Goal: Information Seeking & Learning: Learn about a topic

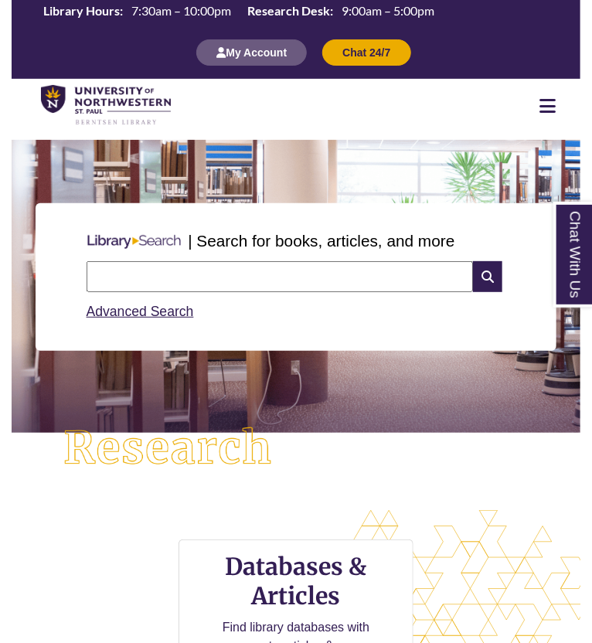
click at [237, 264] on input "text" at bounding box center [280, 276] width 387 height 31
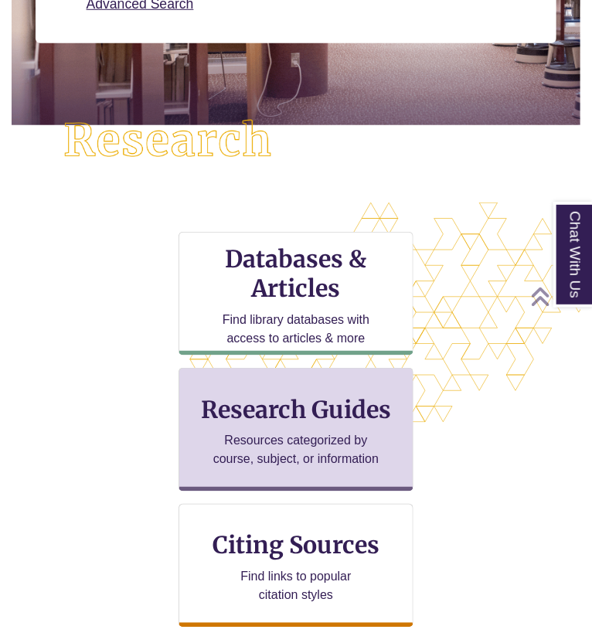
scroll to position [309, 0]
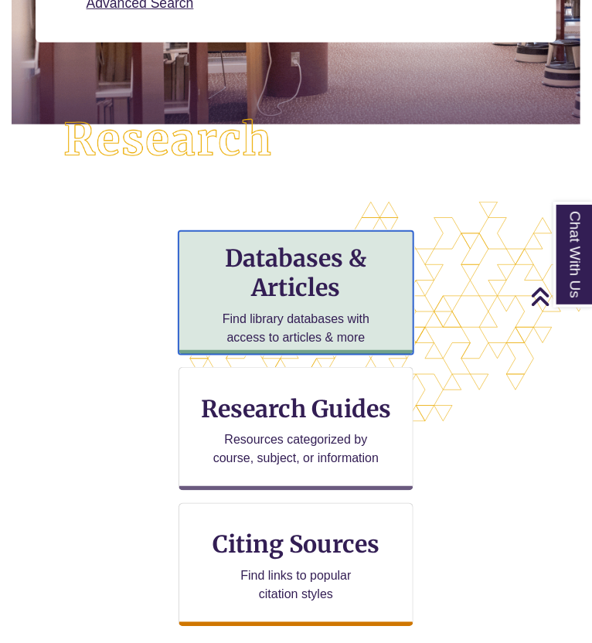
click at [331, 321] on p "Find library databases with access to articles & more" at bounding box center [296, 328] width 167 height 37
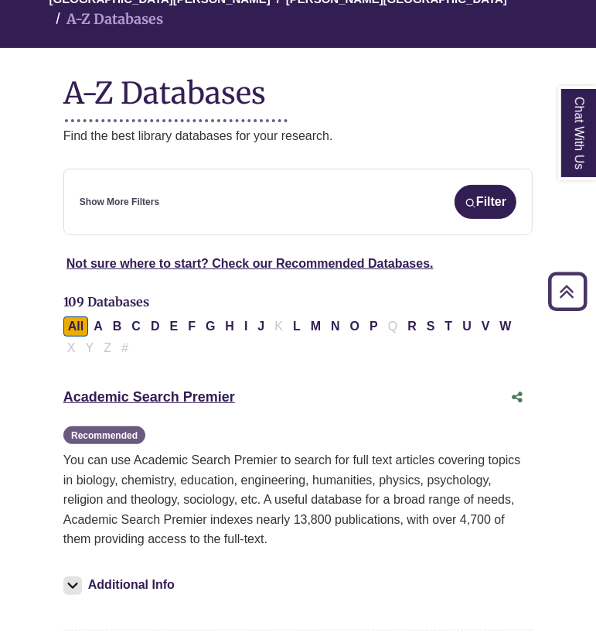
scroll to position [152, 0]
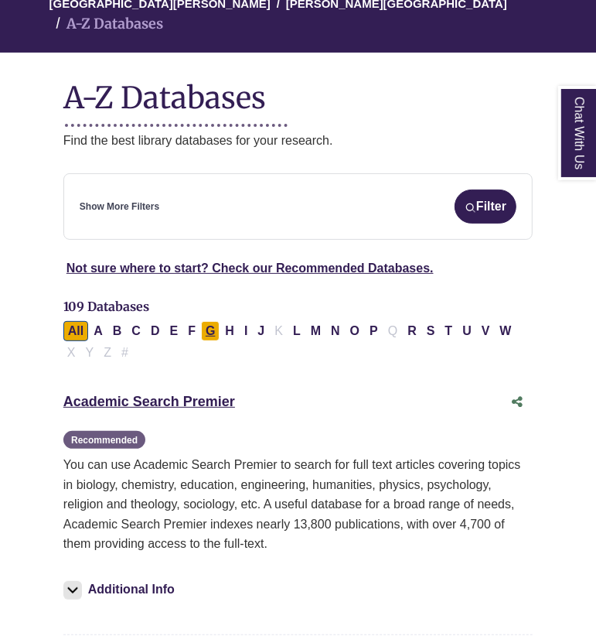
click at [203, 321] on button "G" at bounding box center [210, 331] width 19 height 20
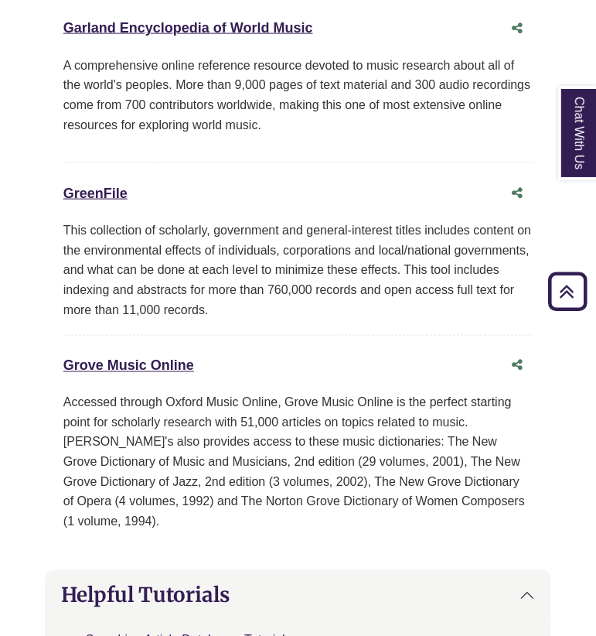
scroll to position [1160, 0]
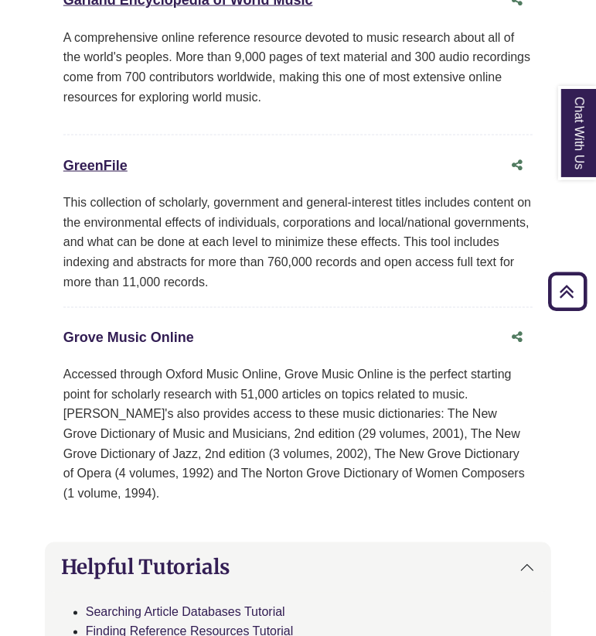
click at [156, 330] on link "Grove Music Online This link opens in a new window" at bounding box center [128, 337] width 131 height 15
